Goal: Navigation & Orientation: Find specific page/section

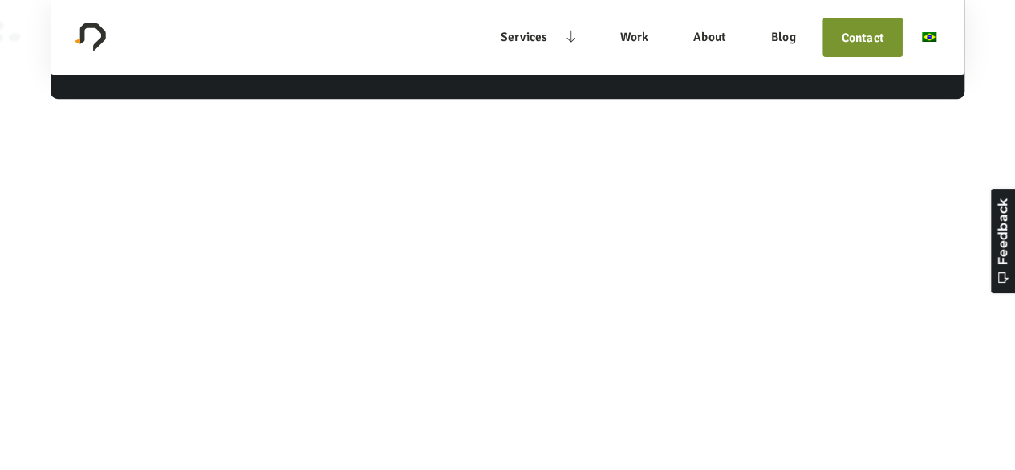
scroll to position [14092, 0]
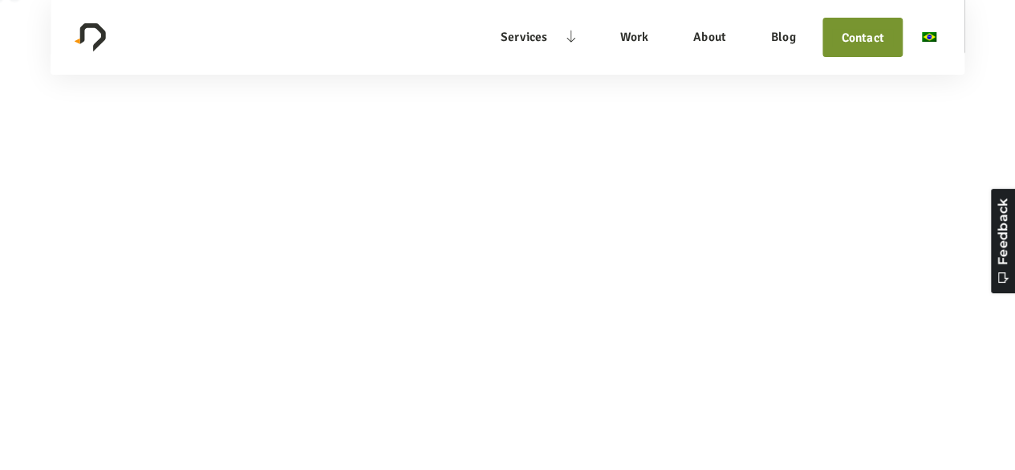
drag, startPoint x: 172, startPoint y: 332, endPoint x: 216, endPoint y: 338, distance: 44.5
click at [249, 12] on div "© 2025 Pengreen Design. All rights reserved." at bounding box center [257, 1] width 271 height 21
drag, startPoint x: 167, startPoint y: 335, endPoint x: 272, endPoint y: 341, distance: 105.4
click at [272, 12] on div "© 2025 Pengreen Design. All rights reserved." at bounding box center [257, 1] width 271 height 21
copy div "Pengreen Design"
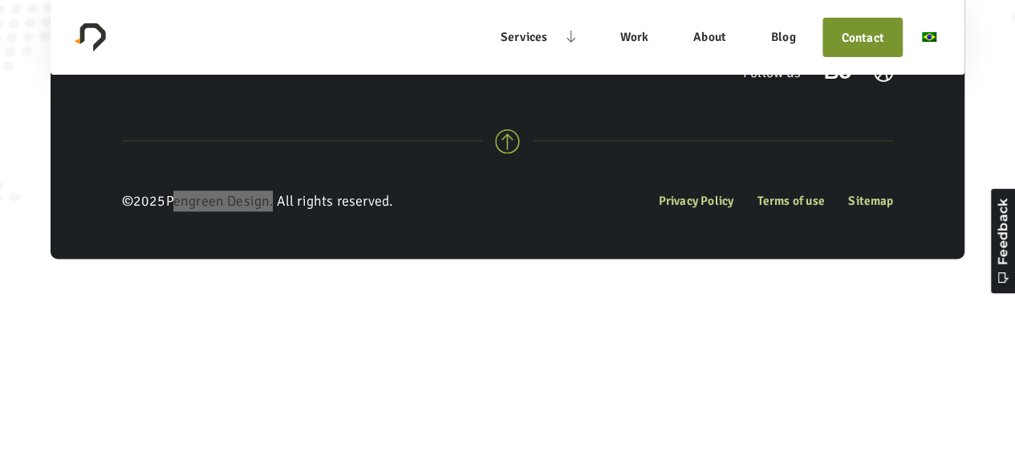
scroll to position [13691, 0]
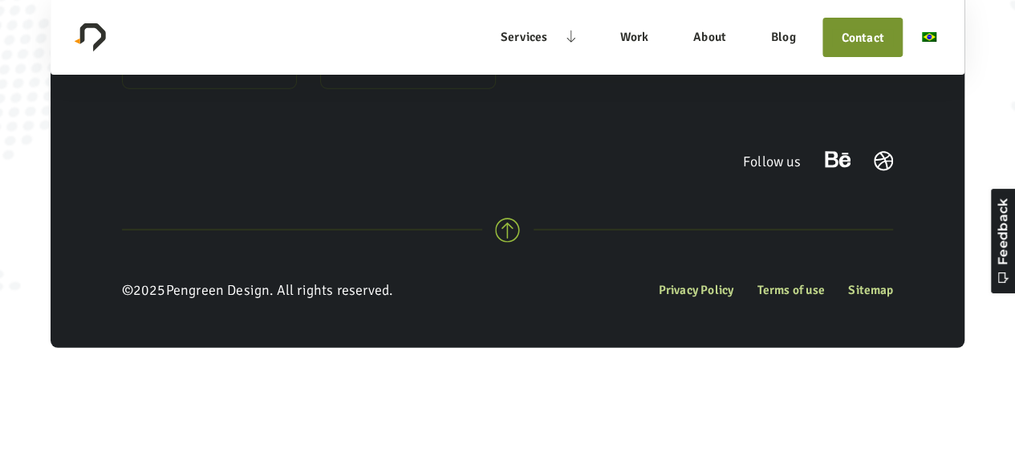
click at [840, 39] on link "Contact" at bounding box center [862, 37] width 63 height 19
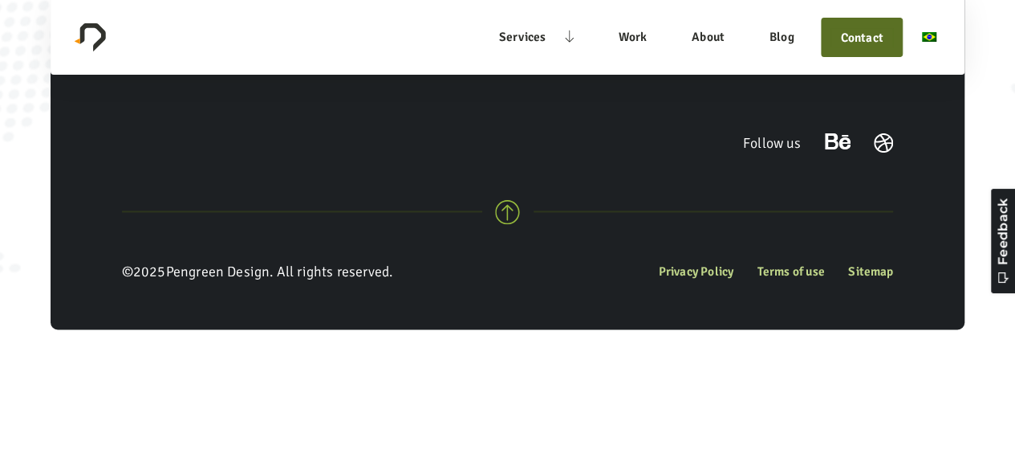
scroll to position [13771, 0]
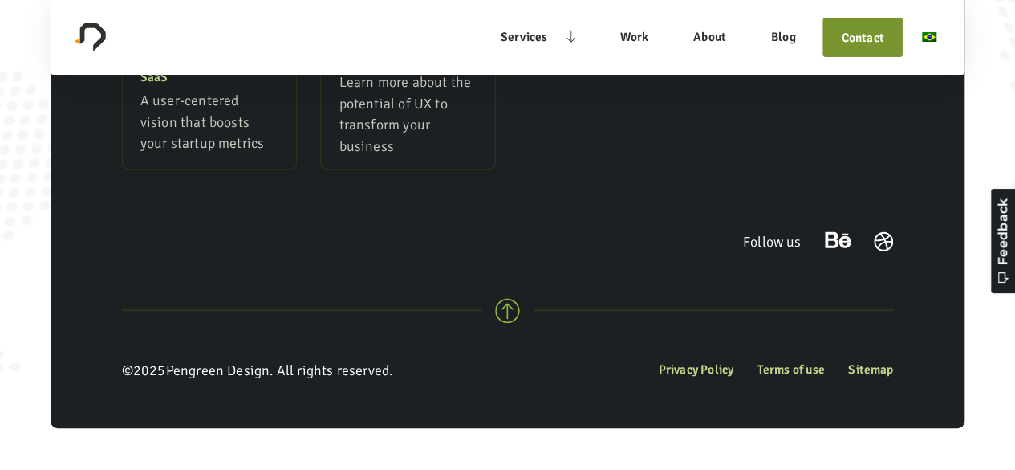
scroll to position [2275, 0]
